Goal: Obtain resource: Download file/media

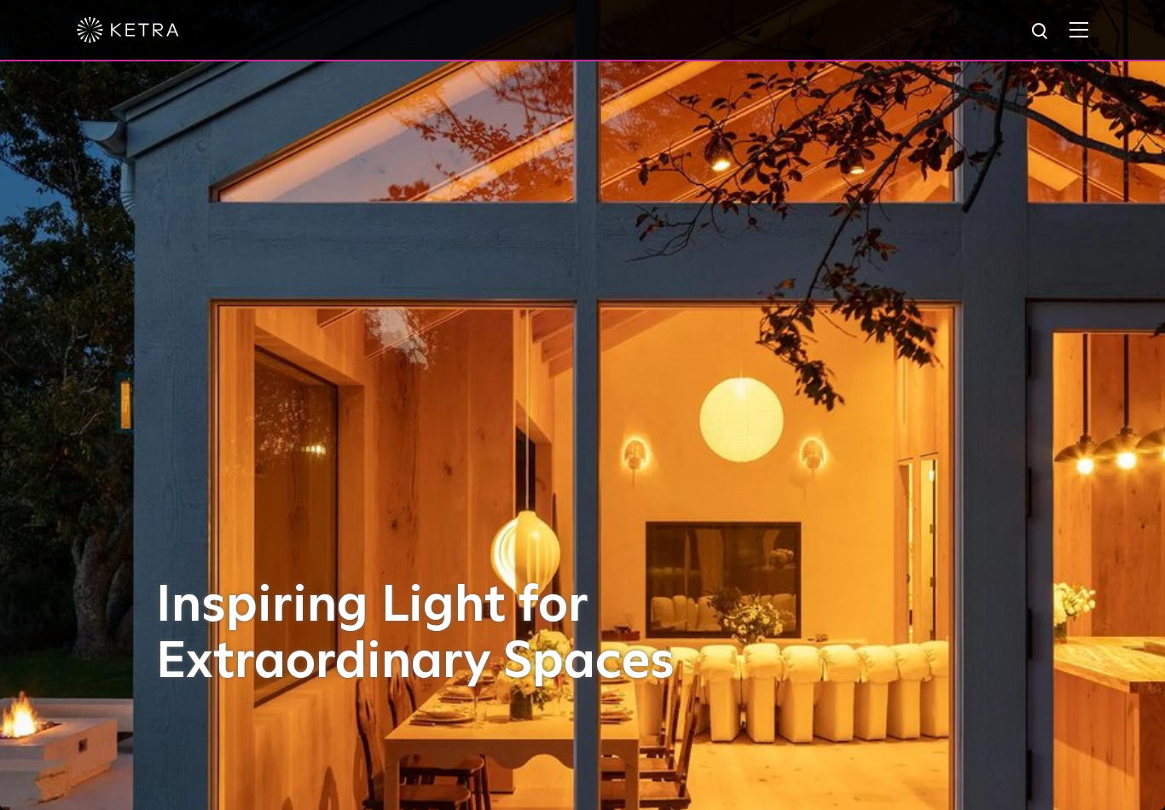
click at [1090, 49] on div at bounding box center [582, 30] width 1165 height 61
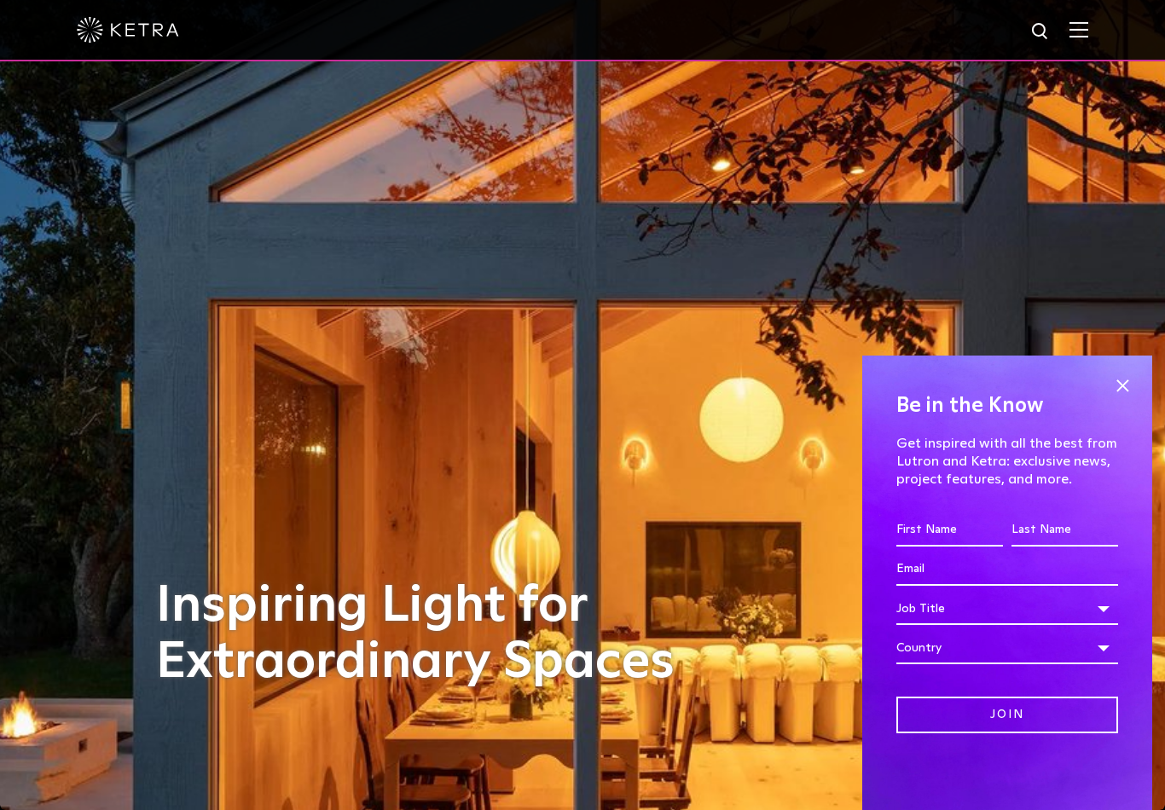
click at [1072, 31] on img at bounding box center [1078, 29] width 19 height 16
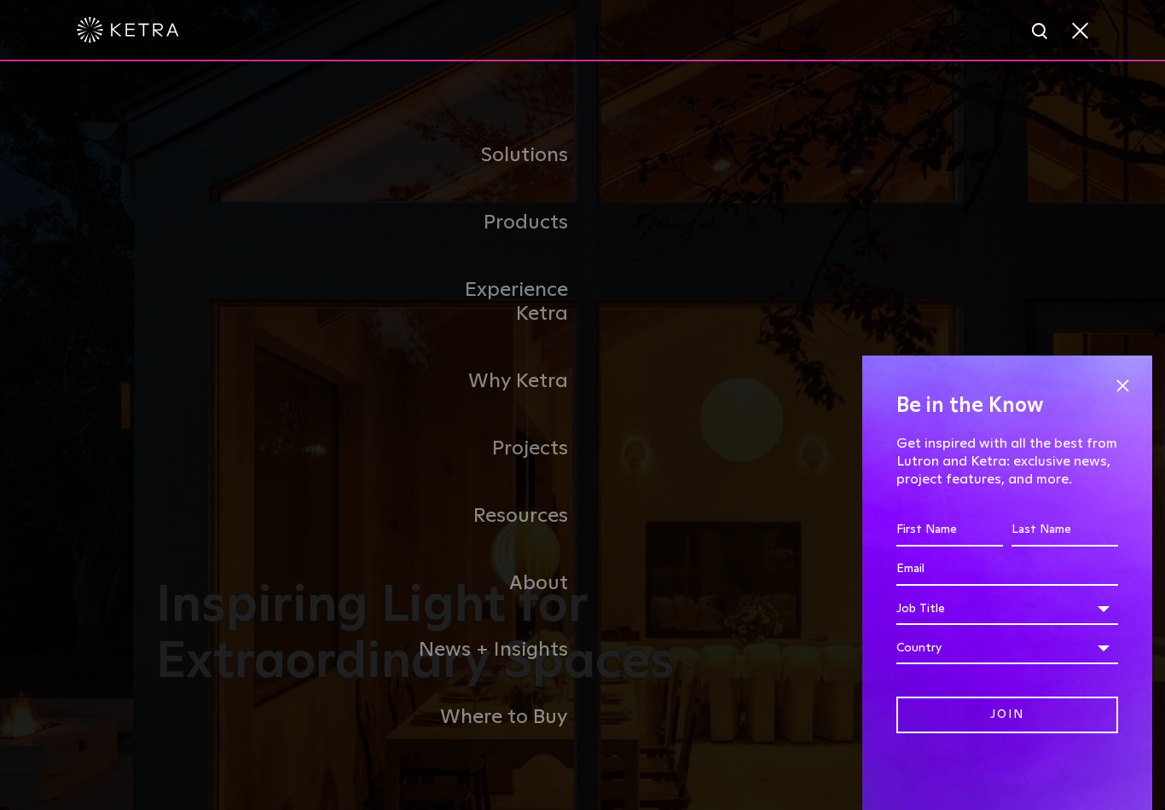
click at [1120, 394] on span at bounding box center [1122, 386] width 26 height 26
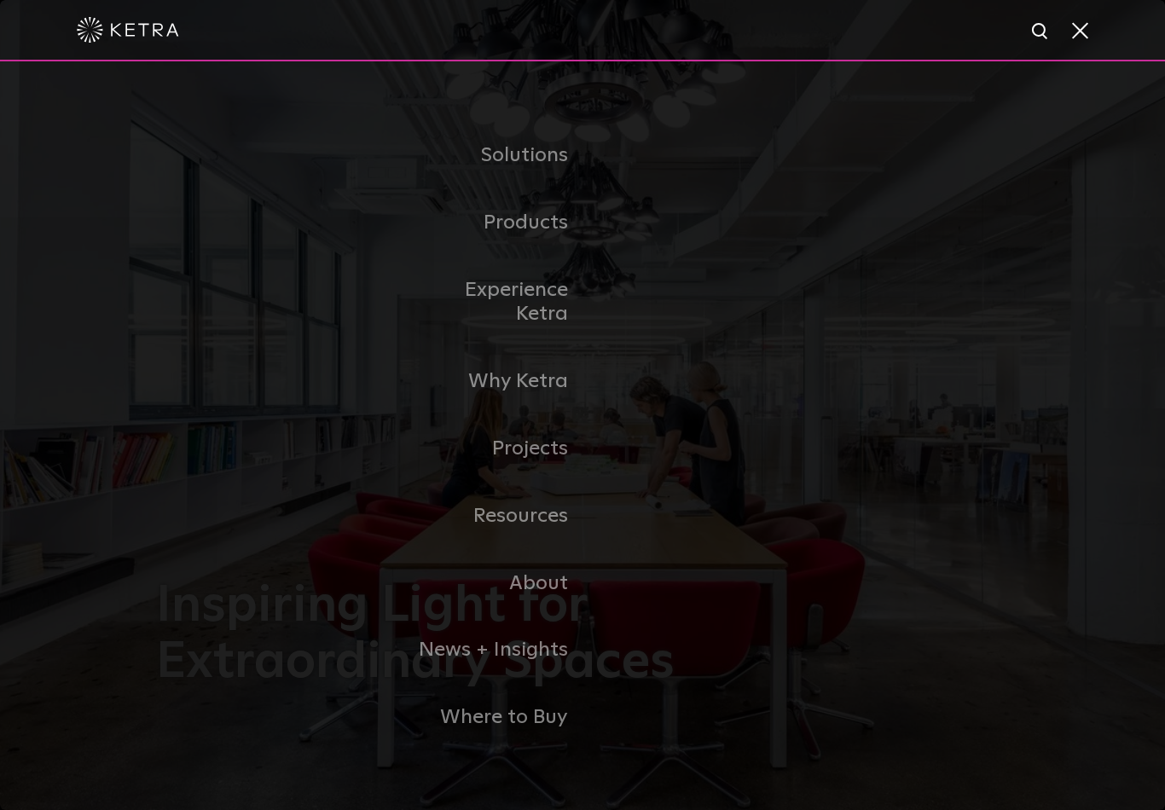
click at [0, 0] on link "Residential Products" at bounding box center [0, 0] width 0 height 0
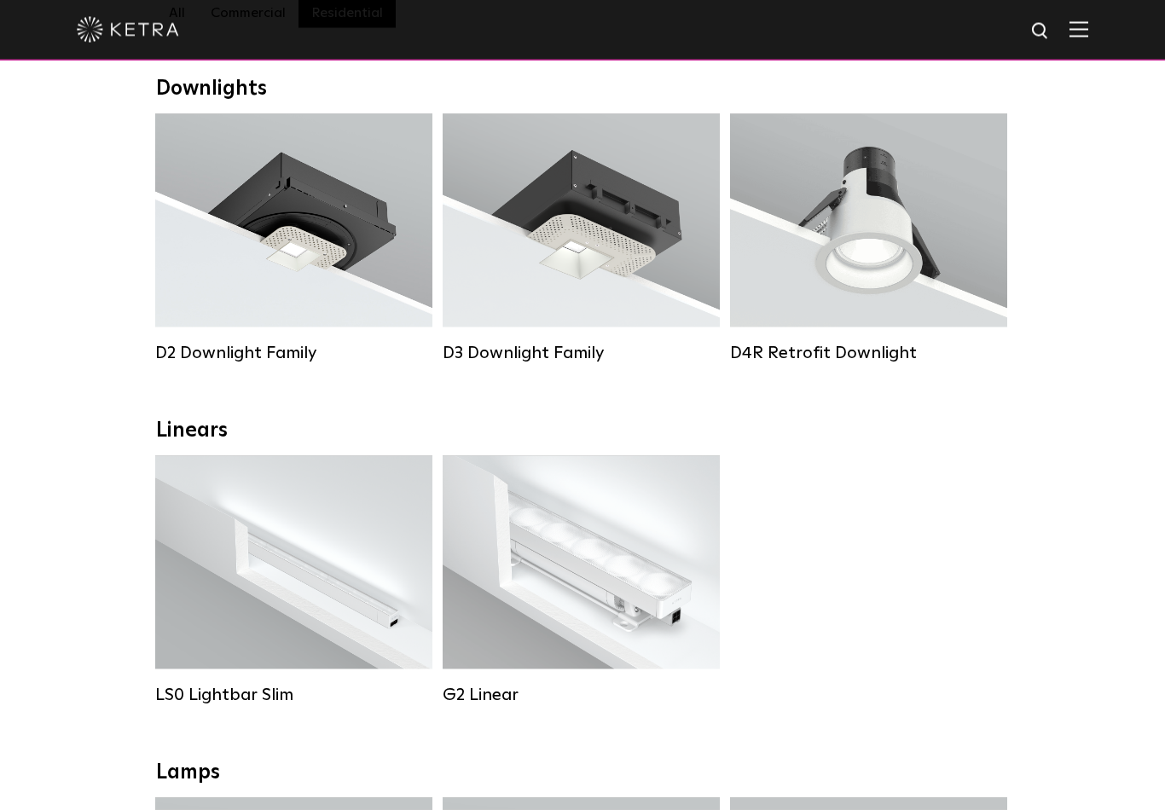
scroll to position [263, 0]
click at [292, 351] on div "D2 Downlight Family" at bounding box center [293, 352] width 277 height 20
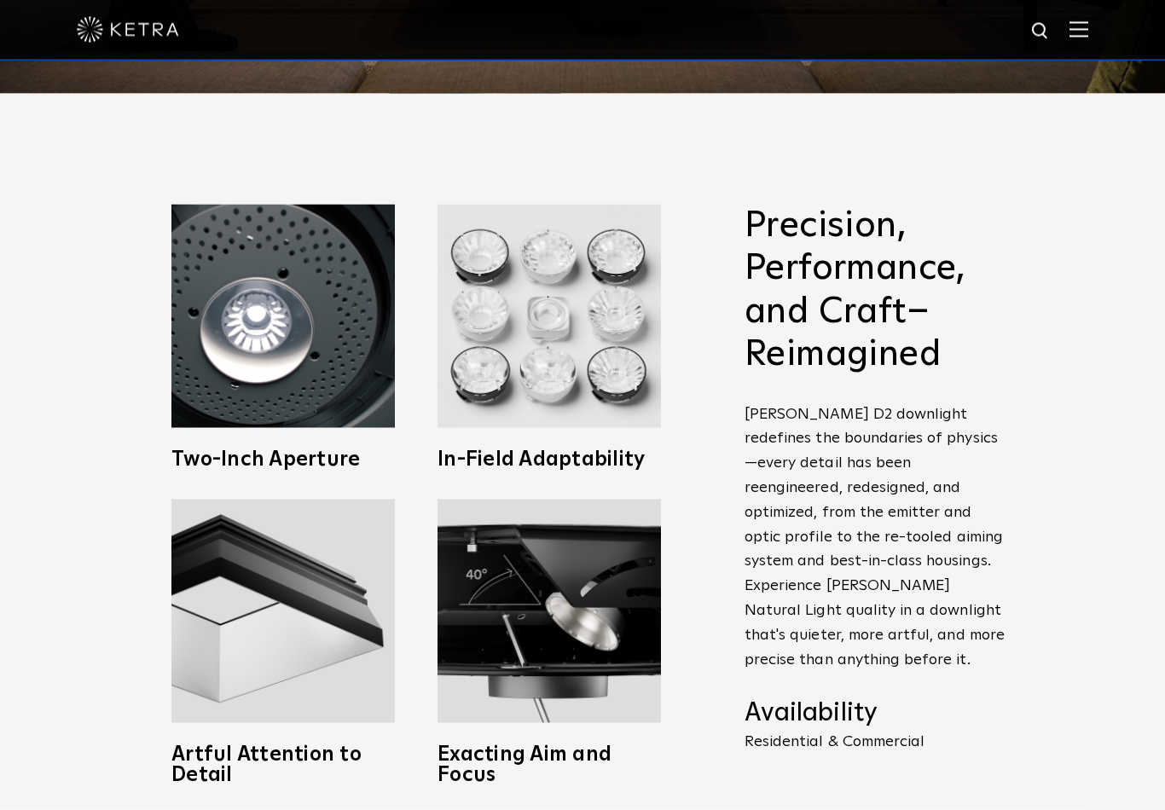
scroll to position [717, 0]
click at [307, 469] on h3 "Two-Inch Aperture" at bounding box center [282, 458] width 223 height 20
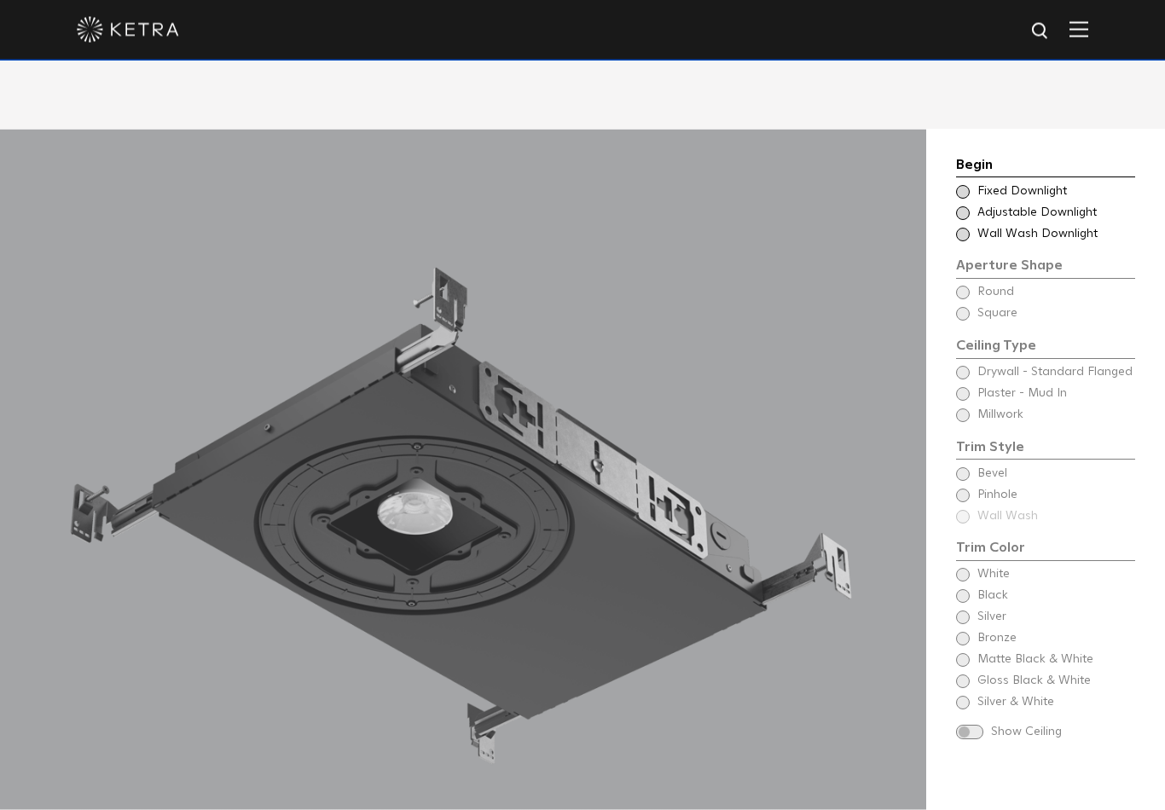
scroll to position [1514, 0]
click at [965, 234] on span at bounding box center [963, 235] width 14 height 14
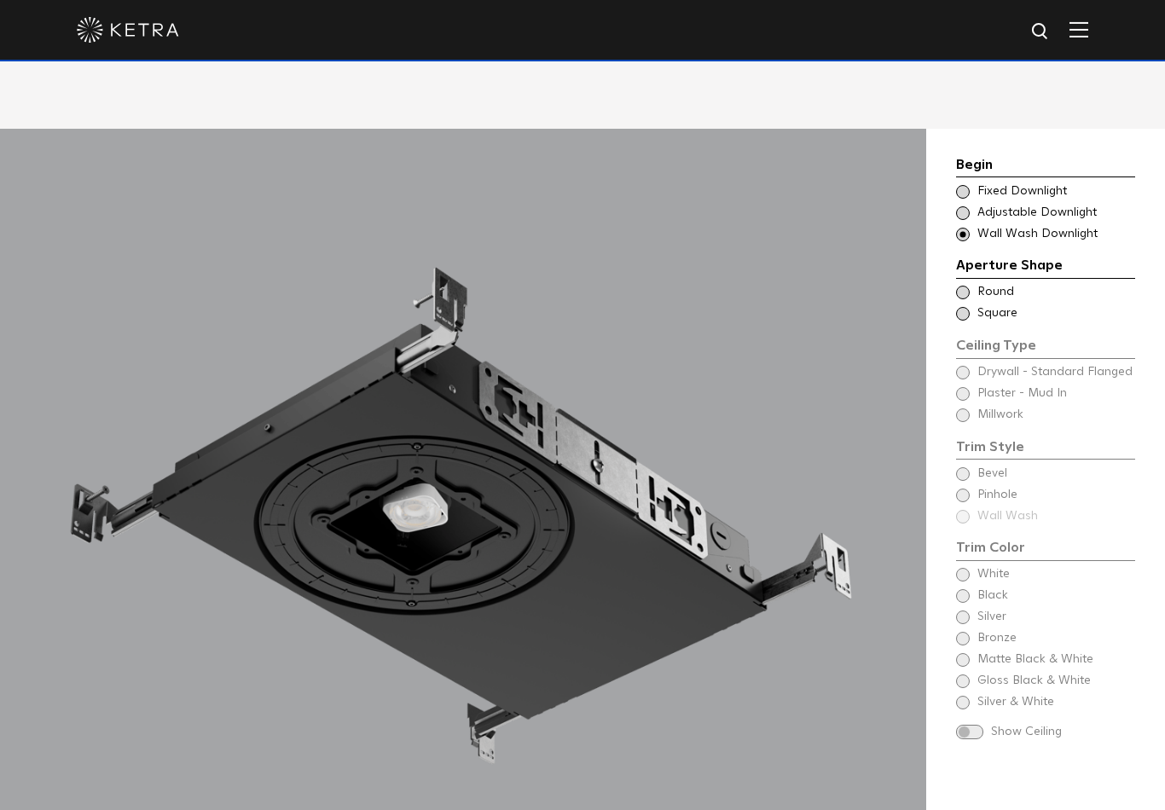
click at [965, 310] on span at bounding box center [963, 314] width 14 height 14
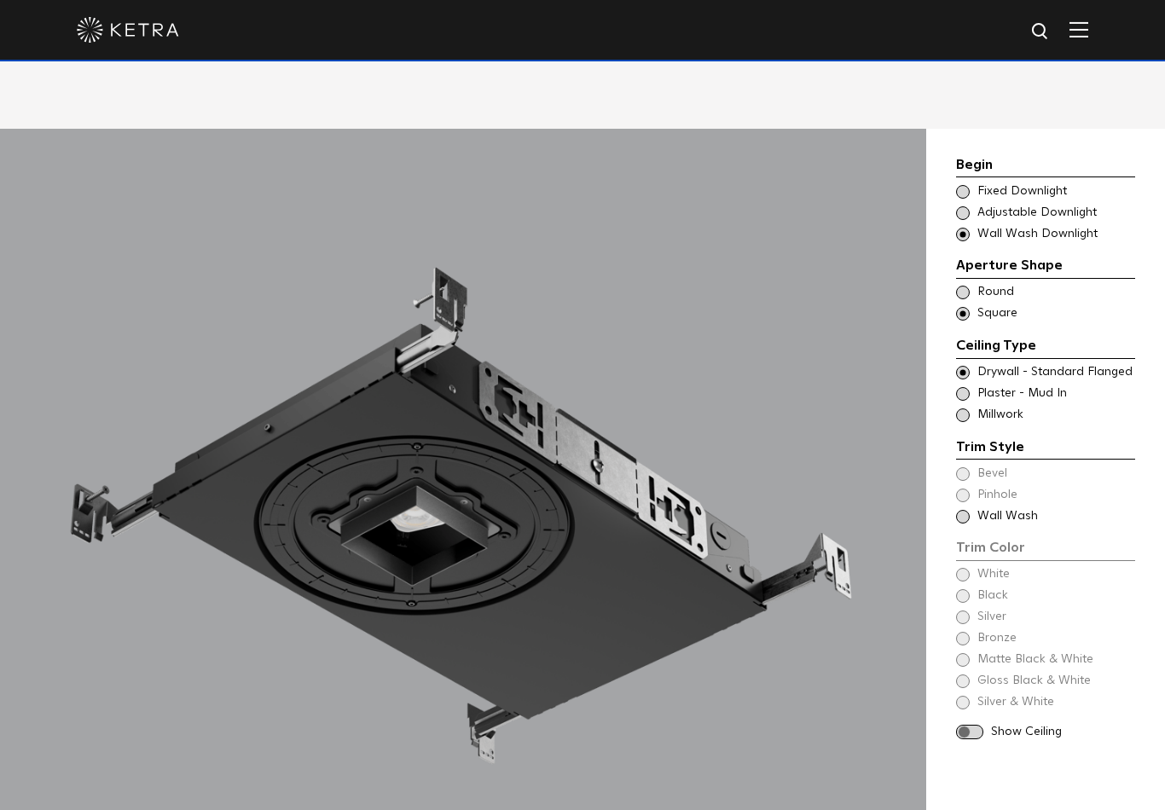
click at [962, 510] on span at bounding box center [963, 517] width 14 height 14
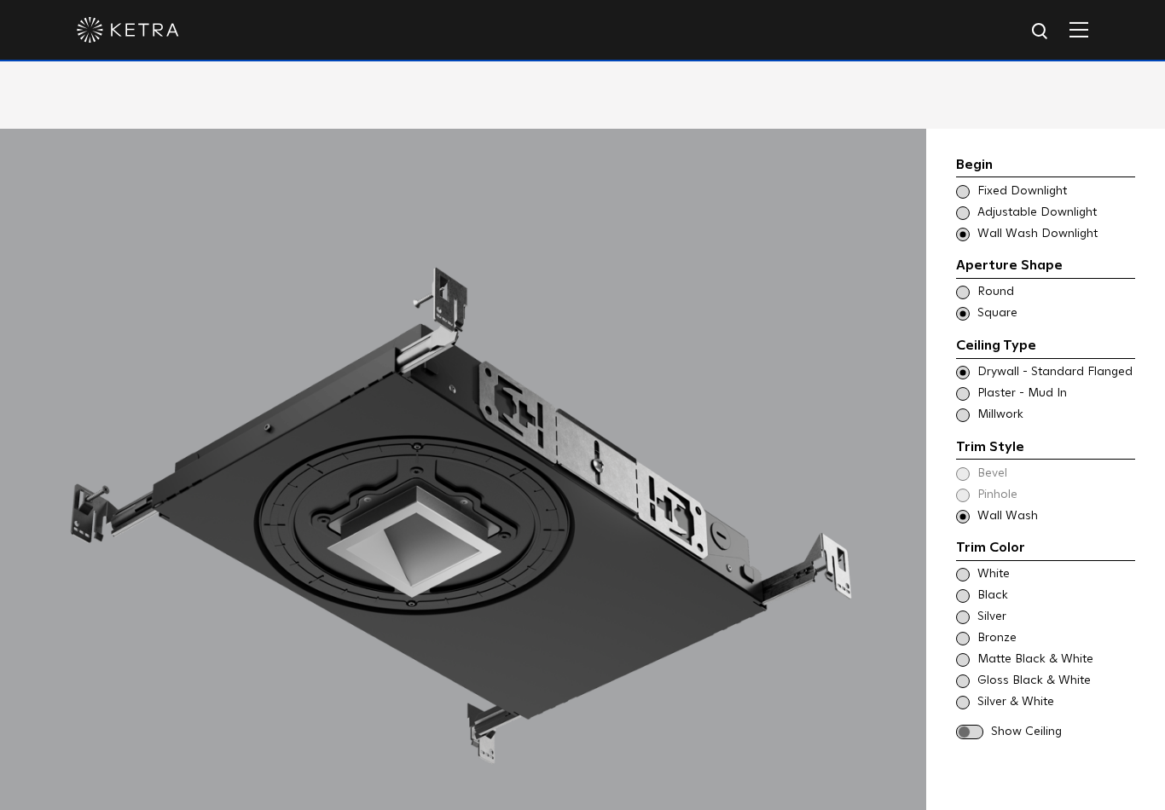
click at [968, 568] on span at bounding box center [963, 575] width 14 height 14
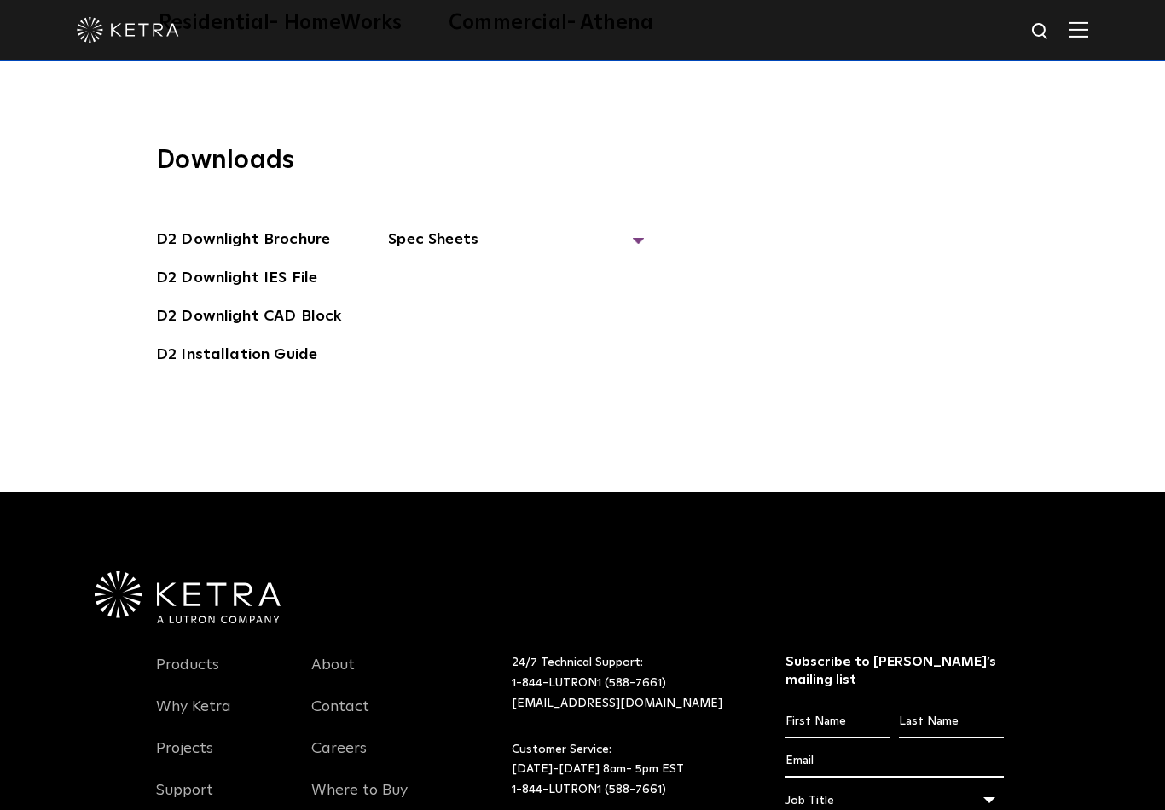
scroll to position [4964, 0]
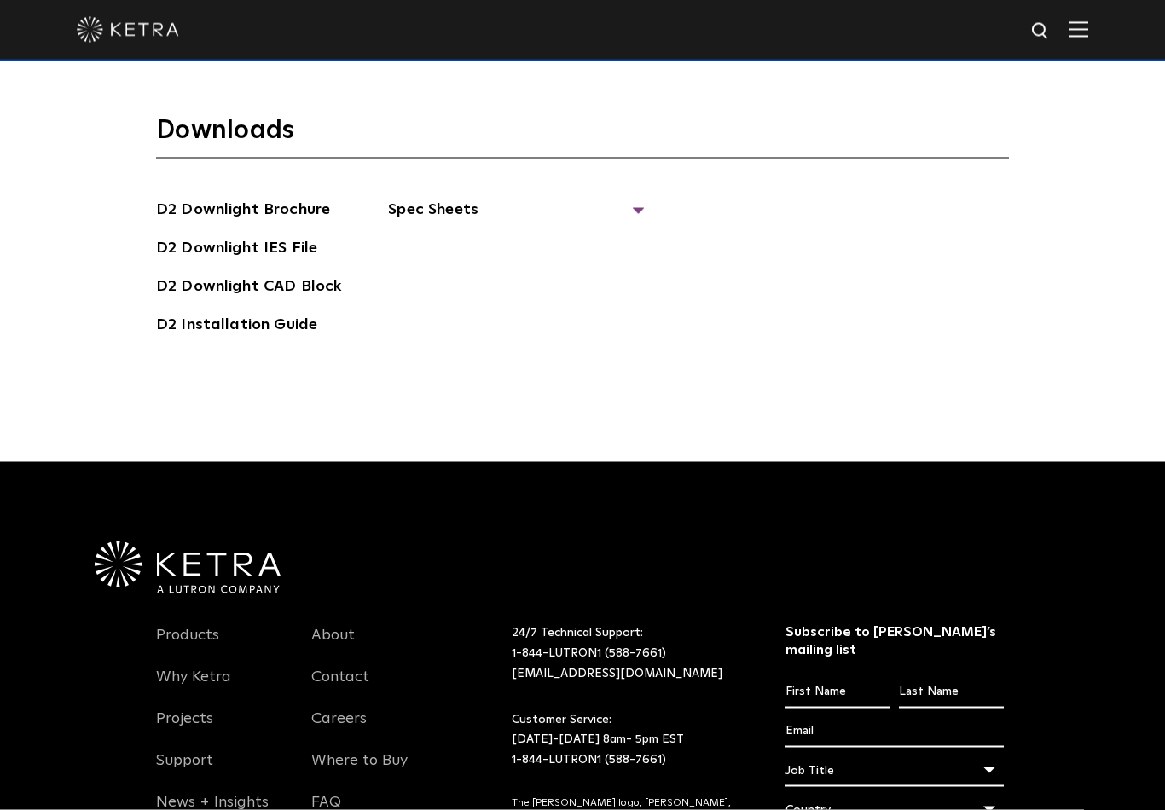
click at [425, 235] on span "Spec Sheets" at bounding box center [516, 217] width 256 height 38
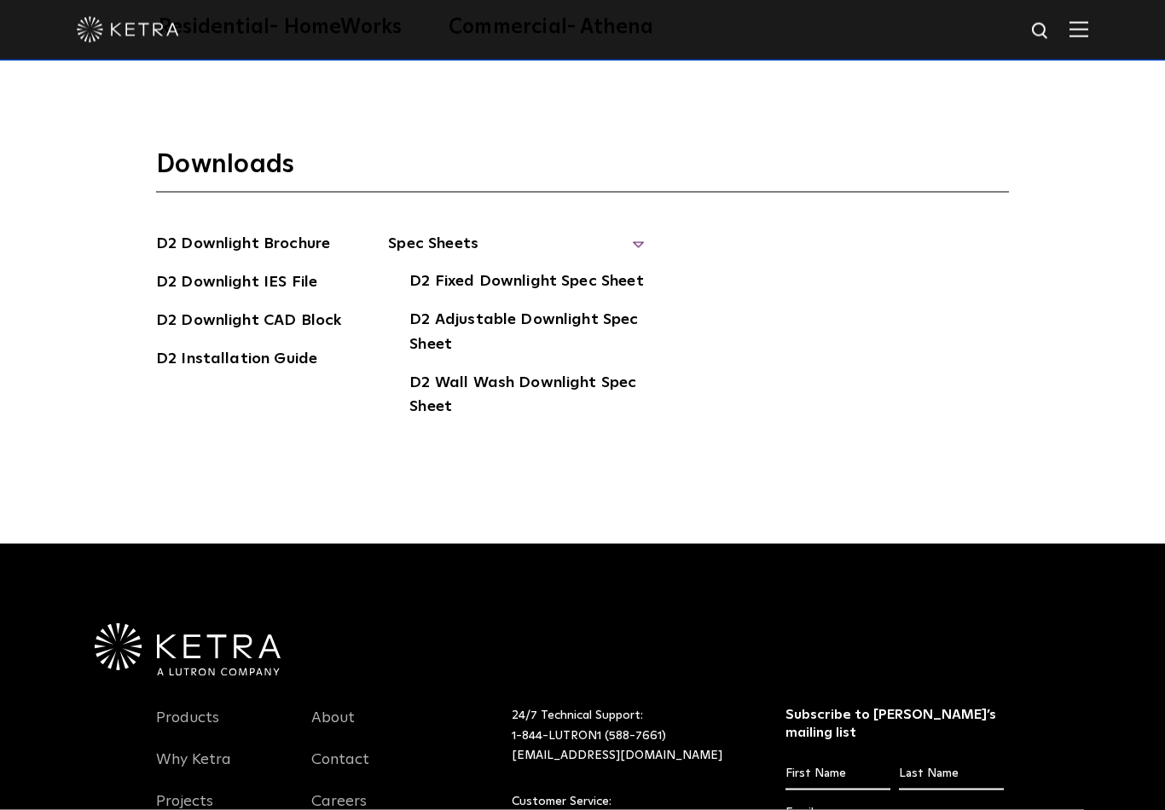
scroll to position [4931, 0]
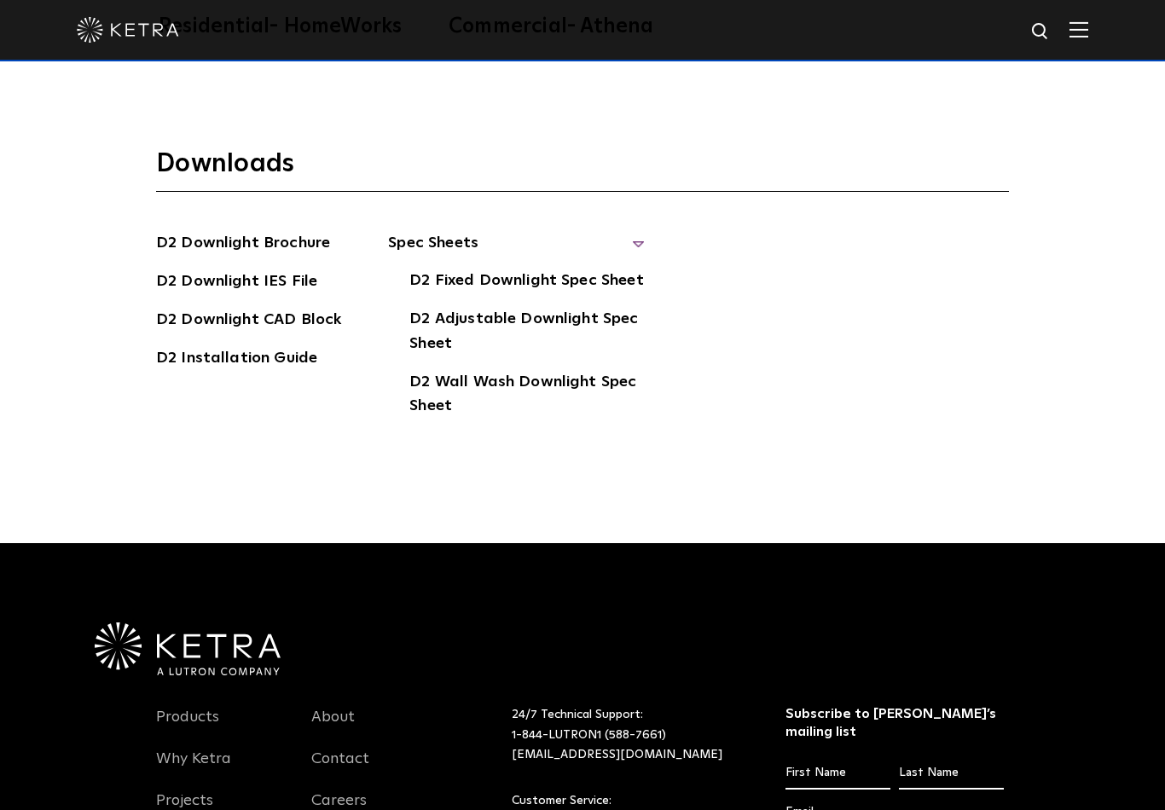
click at [522, 416] on link "D2 Wall Wash Downlight Spec Sheet" at bounding box center [526, 396] width 234 height 52
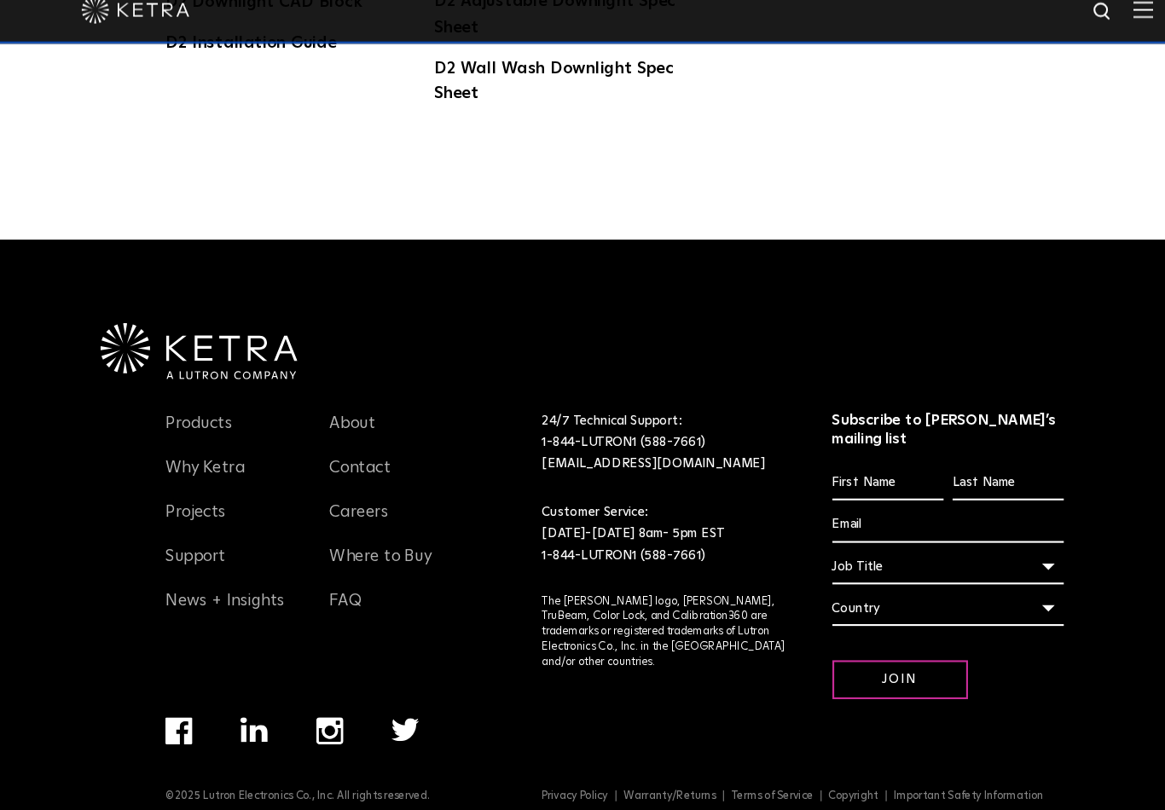
scroll to position [5251, 0]
